Goal: Transaction & Acquisition: Purchase product/service

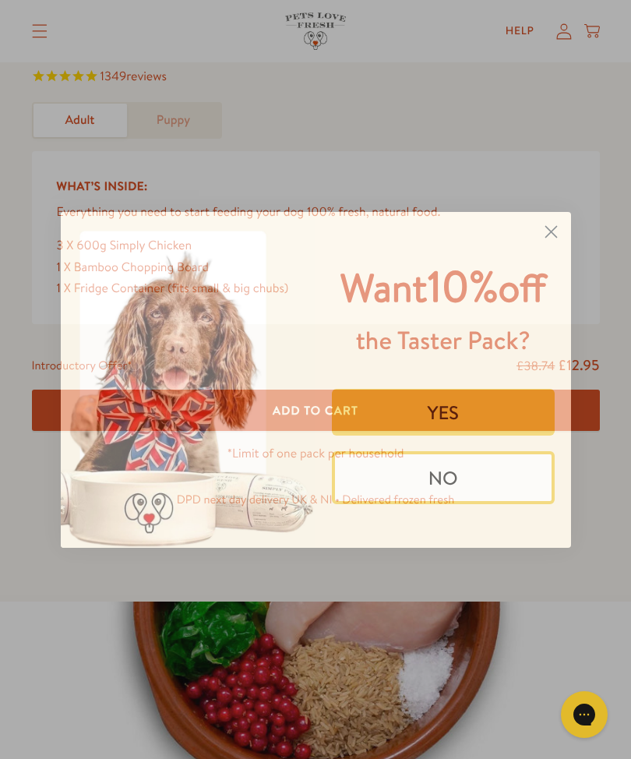
scroll to position [624, 0]
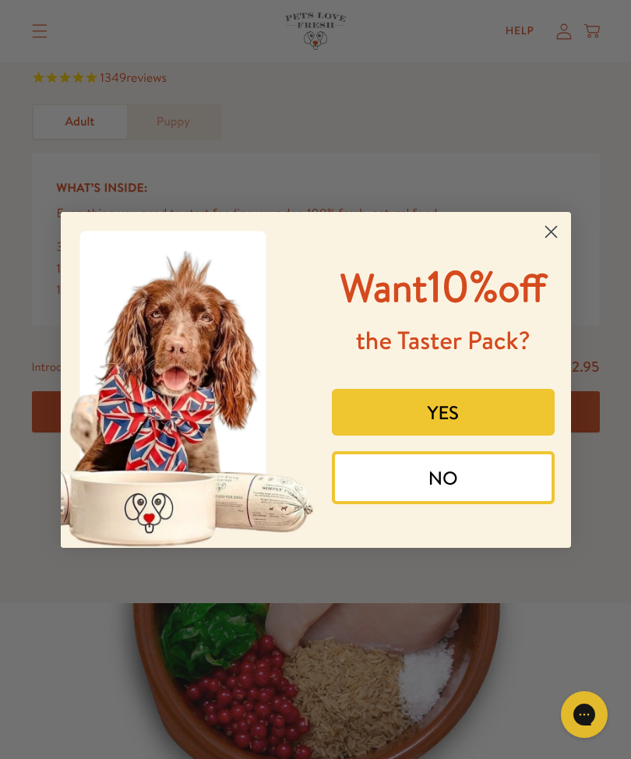
click at [440, 436] on button "YES" at bounding box center [443, 412] width 223 height 47
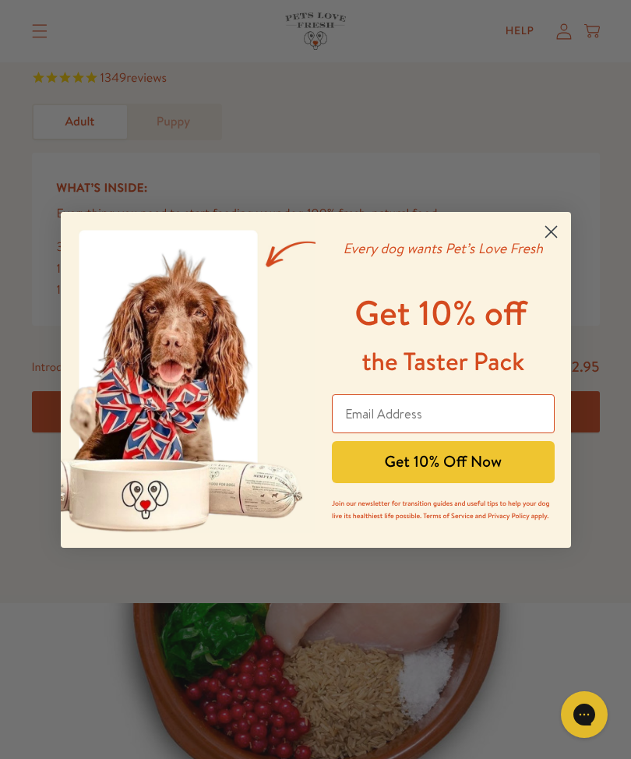
click at [461, 419] on input "Email Address" at bounding box center [443, 413] width 223 height 39
type input "javinaathome@gmail.com"
click at [445, 466] on button "Get 10% Off Now" at bounding box center [443, 462] width 223 height 42
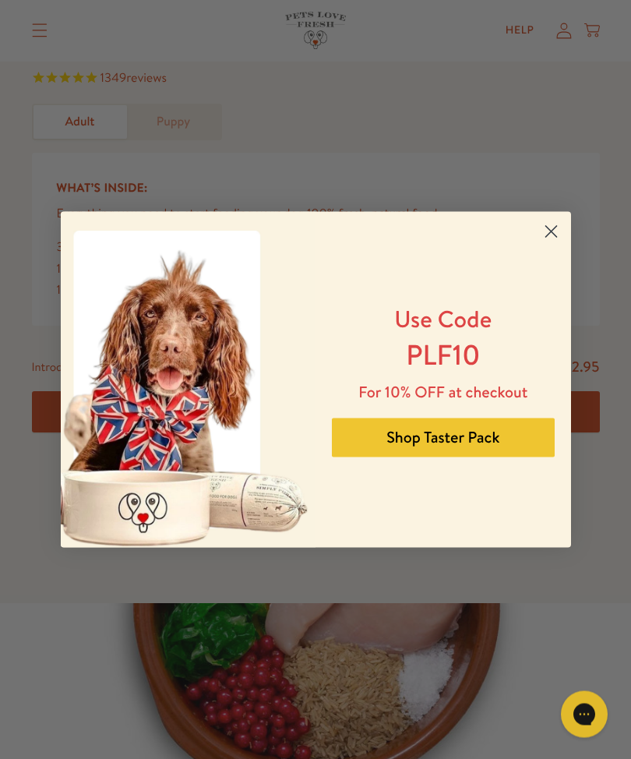
scroll to position [624, 0]
click at [557, 232] on circle "Close dialog" at bounding box center [551, 231] width 26 height 26
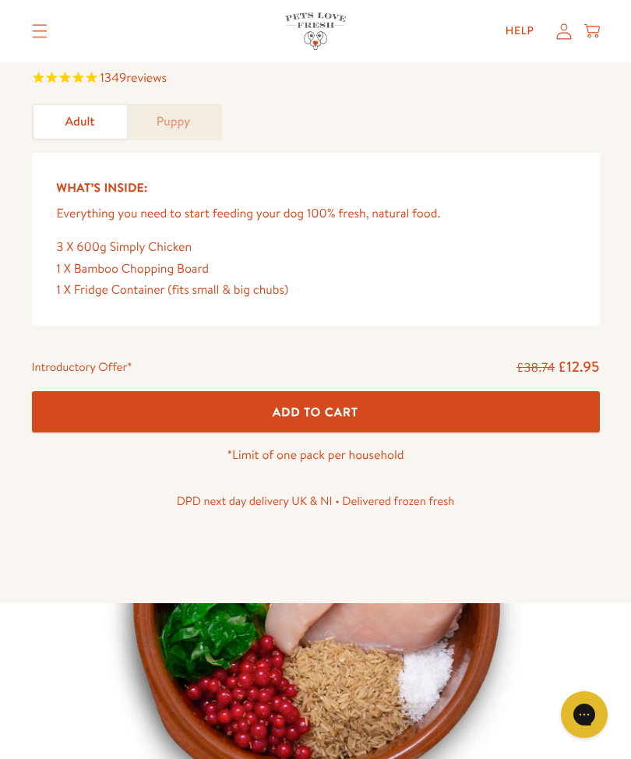
click at [349, 410] on span "Add To Cart" at bounding box center [316, 412] width 86 height 16
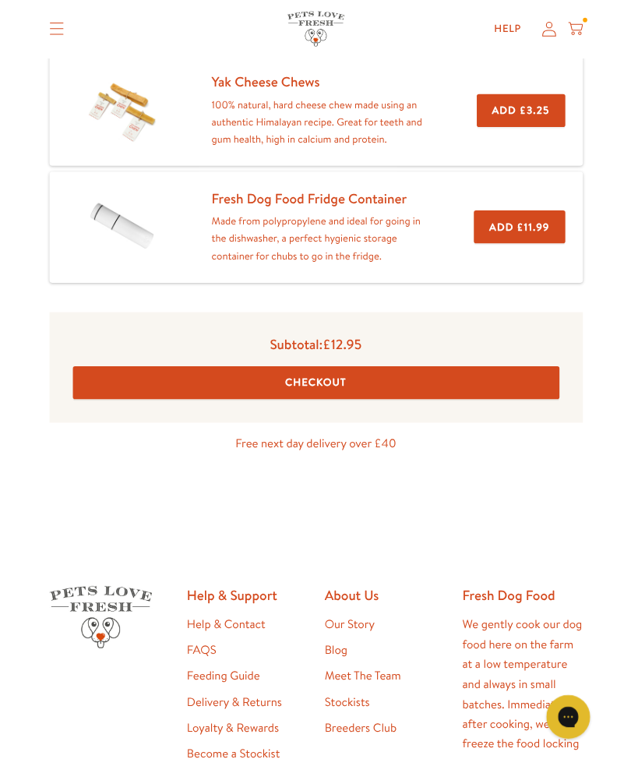
scroll to position [433, 0]
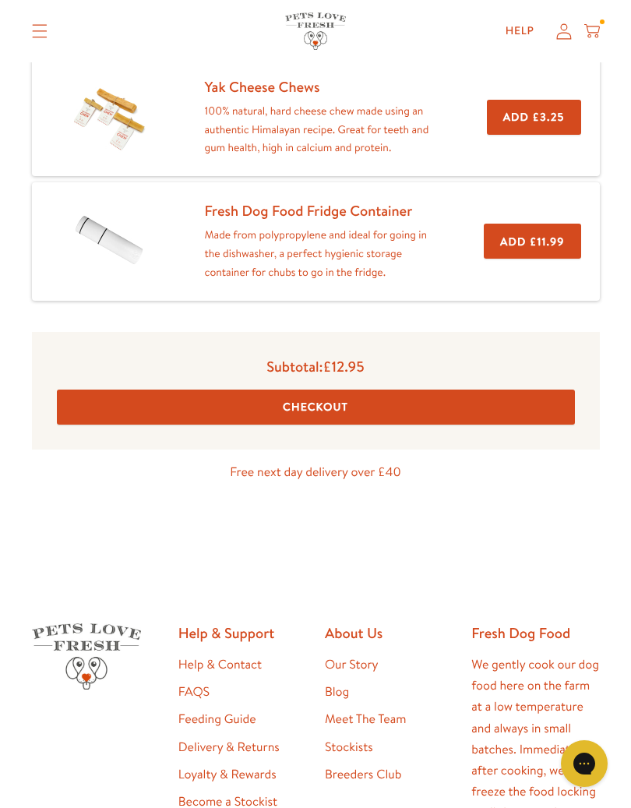
click at [320, 402] on button "Checkout" at bounding box center [316, 407] width 518 height 35
